Goal: Information Seeking & Learning: Learn about a topic

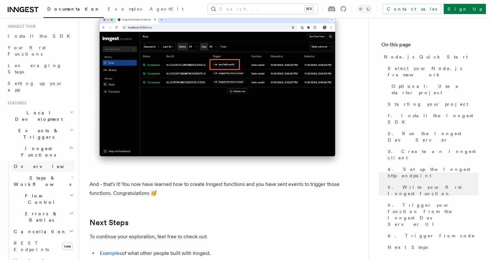
scroll to position [74, 0]
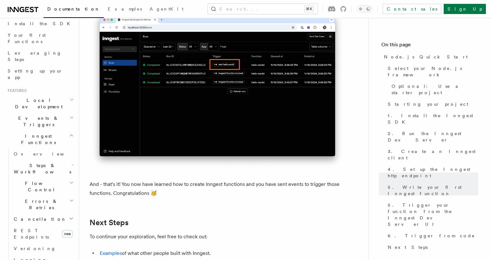
click at [39, 214] on h2 "Cancellation" at bounding box center [43, 220] width 64 height 12
click at [28, 228] on span "Overview" at bounding box center [53, 230] width 66 height 5
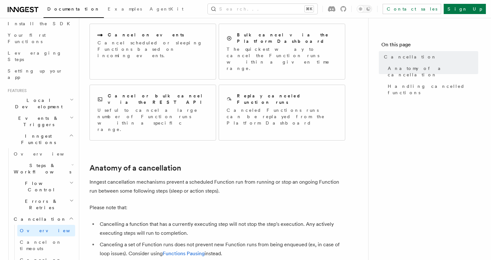
scroll to position [89, 0]
click at [66, 131] on h2 "Inngest Functions" at bounding box center [40, 140] width 70 height 18
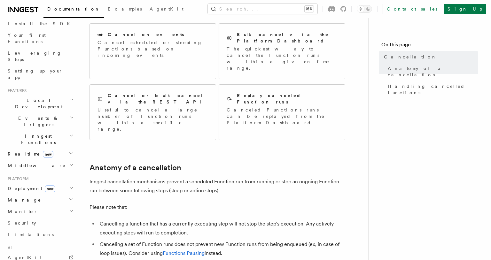
click at [53, 160] on h2 "Middleware" at bounding box center [40, 166] width 70 height 12
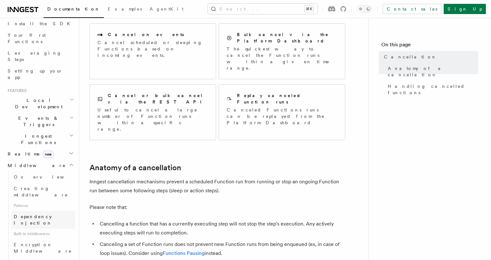
click at [39, 211] on link "Dependency Injection" at bounding box center [43, 220] width 64 height 18
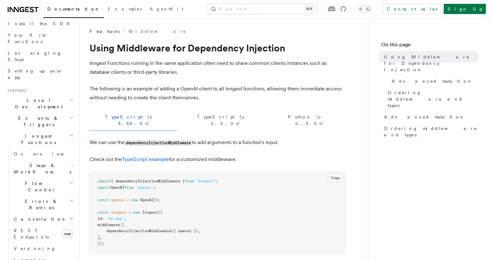
click at [44, 131] on h2 "Inngest Functions" at bounding box center [40, 140] width 70 height 18
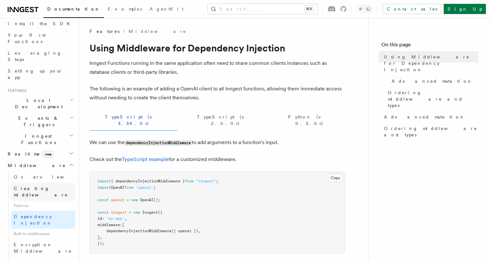
scroll to position [87, 0]
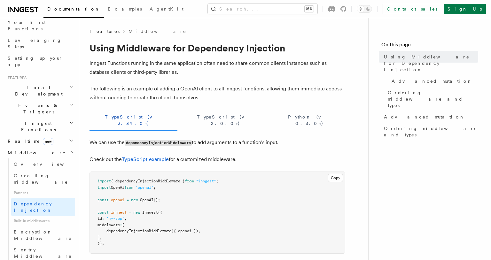
click at [39, 147] on h2 "Middleware" at bounding box center [40, 153] width 70 height 12
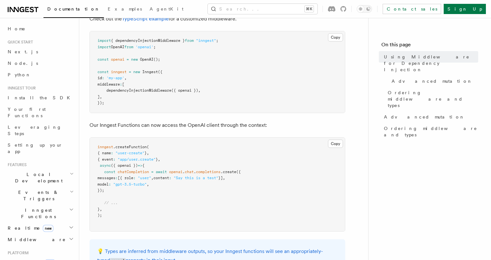
scroll to position [131, 0]
